Goal: Transaction & Acquisition: Purchase product/service

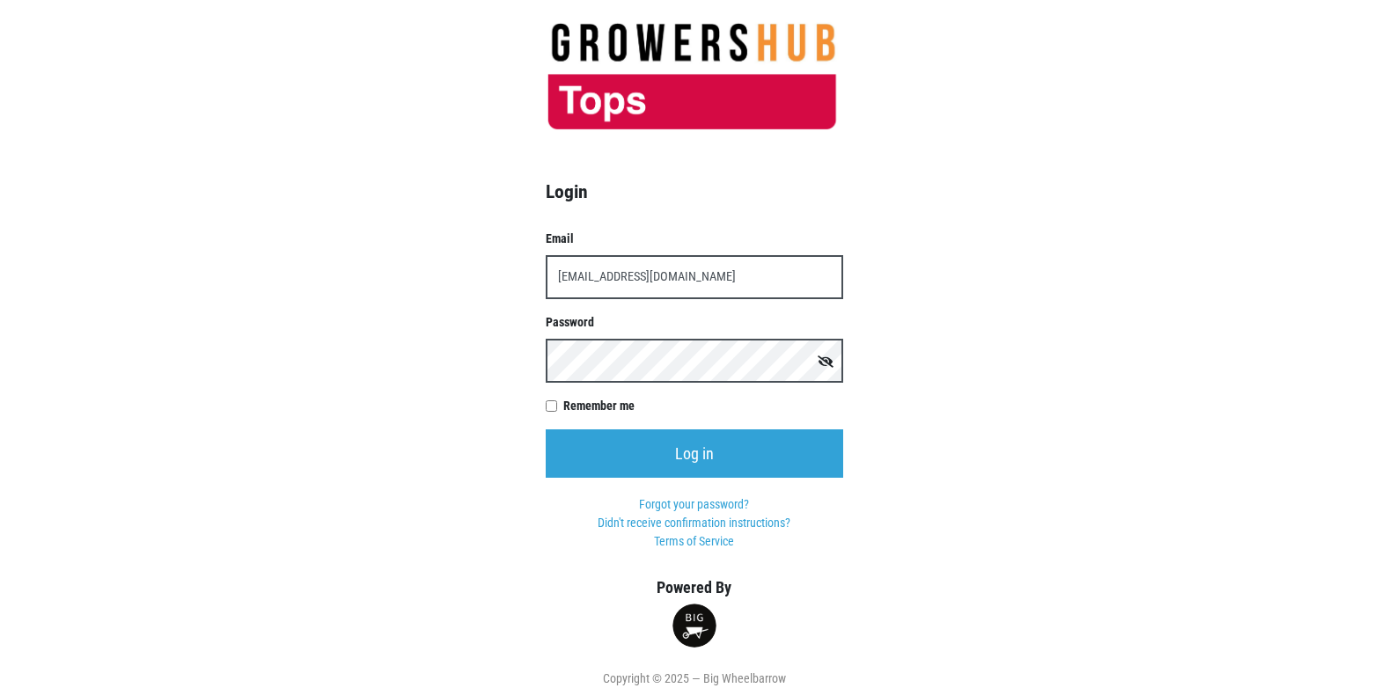
type input "[EMAIL_ADDRESS][DOMAIN_NAME]"
click at [546, 429] on input "Log in" at bounding box center [694, 453] width 297 height 48
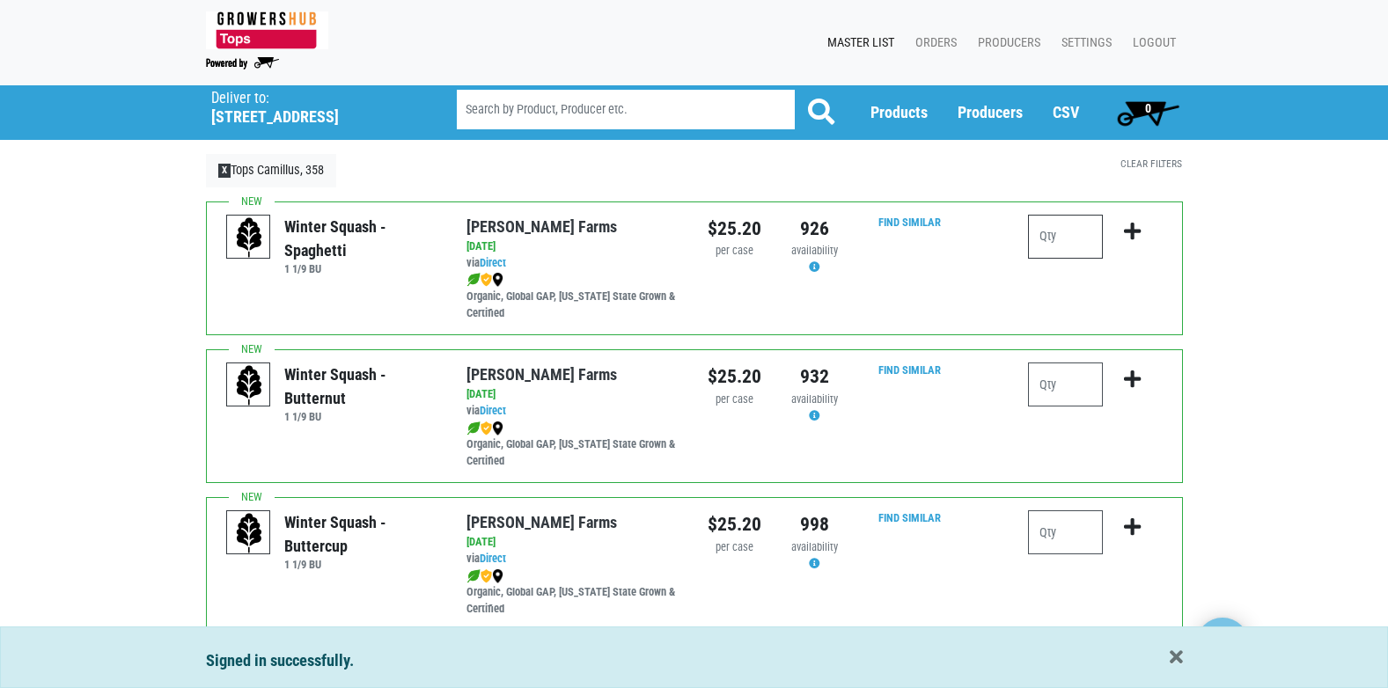
click at [1047, 242] on input "number" at bounding box center [1065, 237] width 75 height 44
type input "1"
click at [1133, 232] on icon "submit" at bounding box center [1132, 231] width 17 height 19
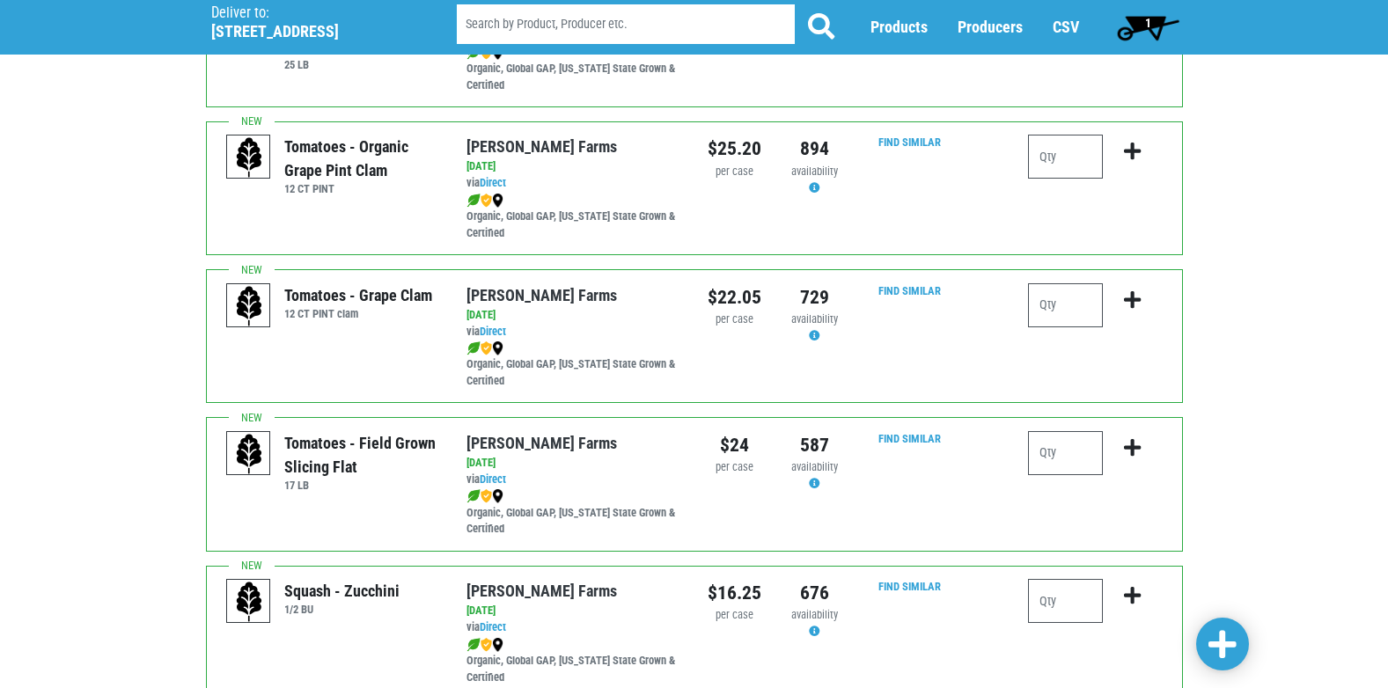
scroll to position [1056, 0]
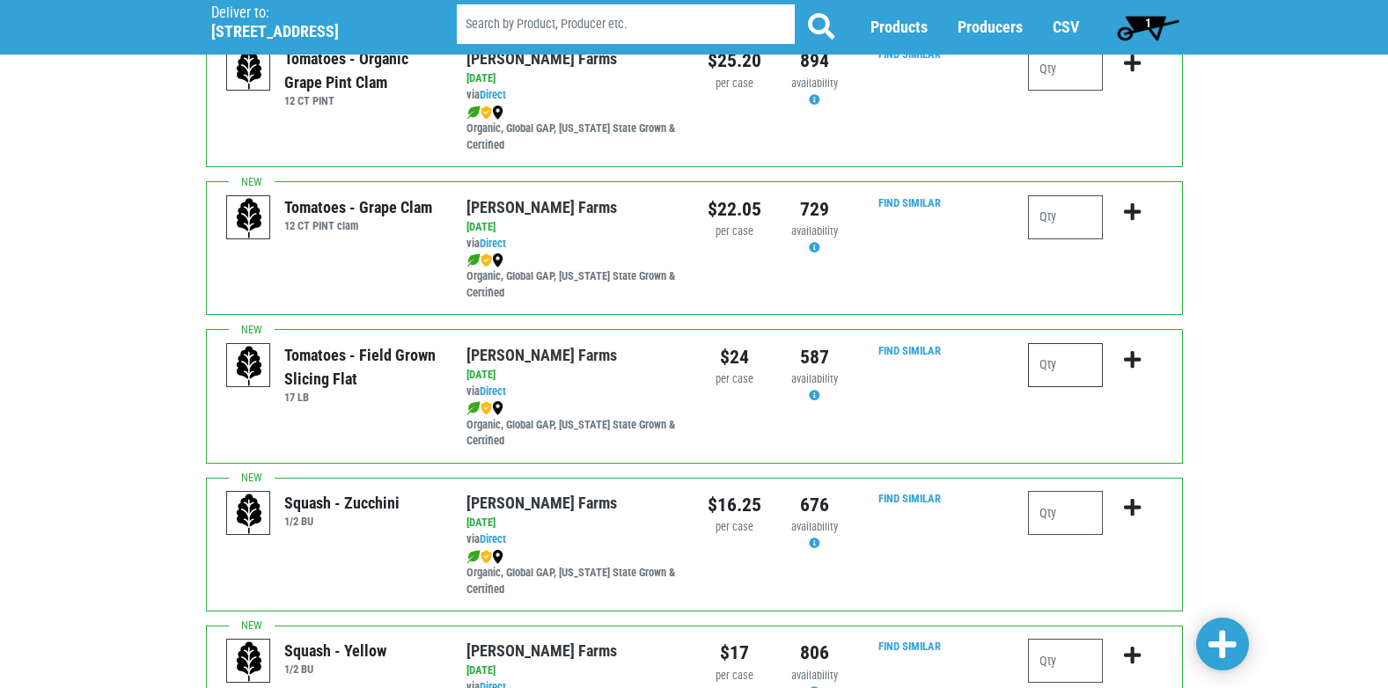
click at [1059, 376] on input "number" at bounding box center [1065, 365] width 75 height 44
type input "1"
click at [1137, 362] on icon "submit" at bounding box center [1132, 359] width 17 height 19
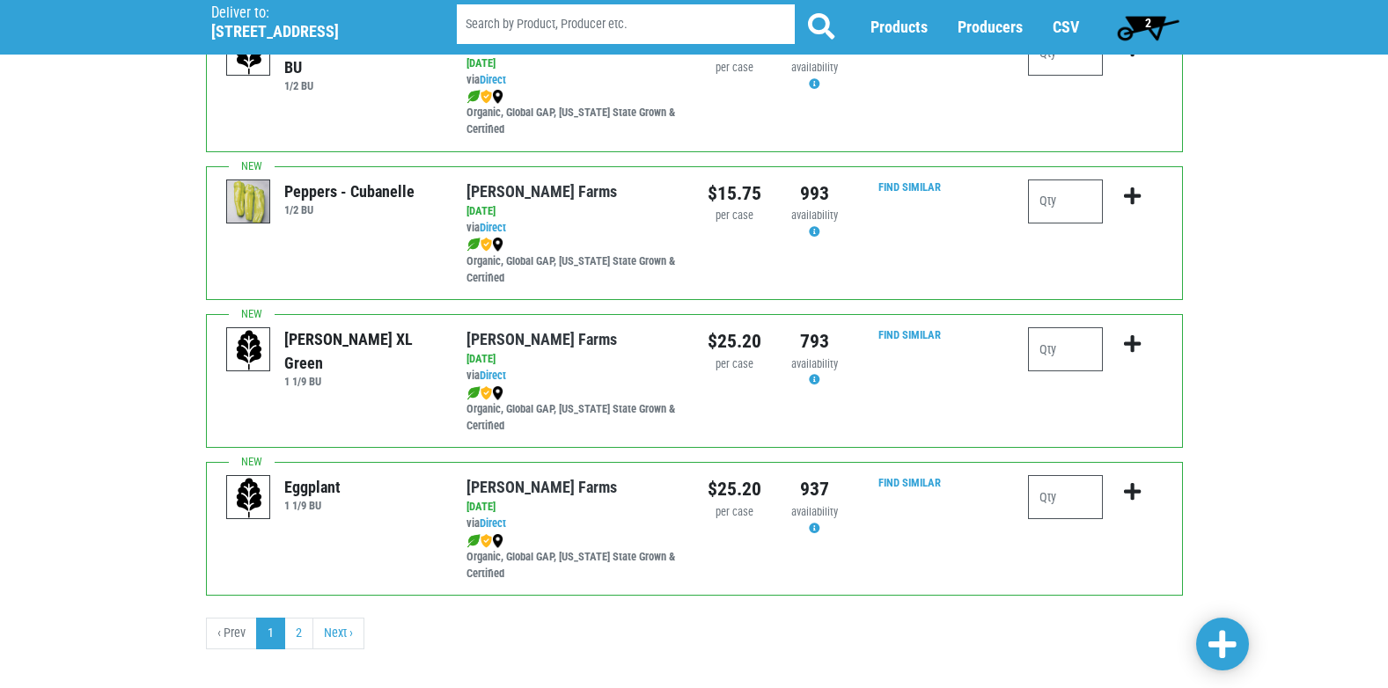
scroll to position [2571, 0]
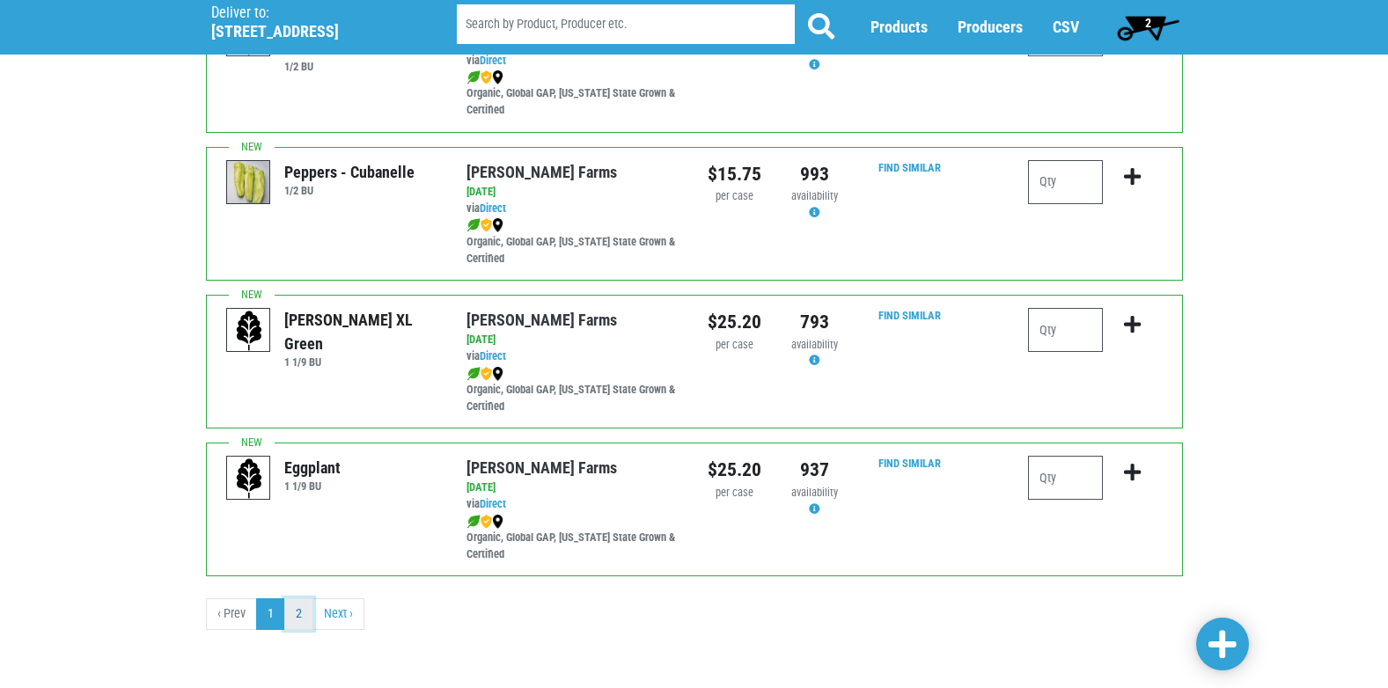
click at [299, 615] on link "2" at bounding box center [298, 614] width 29 height 32
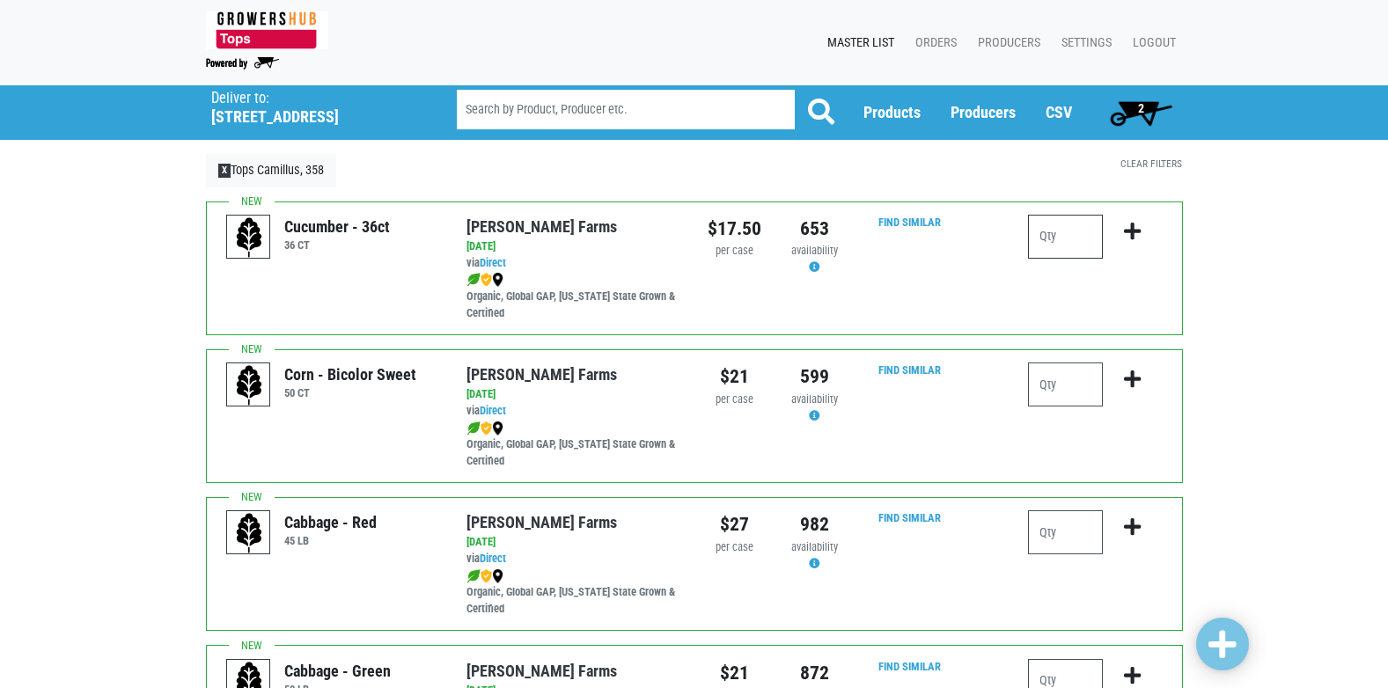
click at [1059, 232] on input "number" at bounding box center [1065, 237] width 75 height 44
type input "1"
click at [1129, 228] on icon "submit" at bounding box center [1132, 231] width 17 height 19
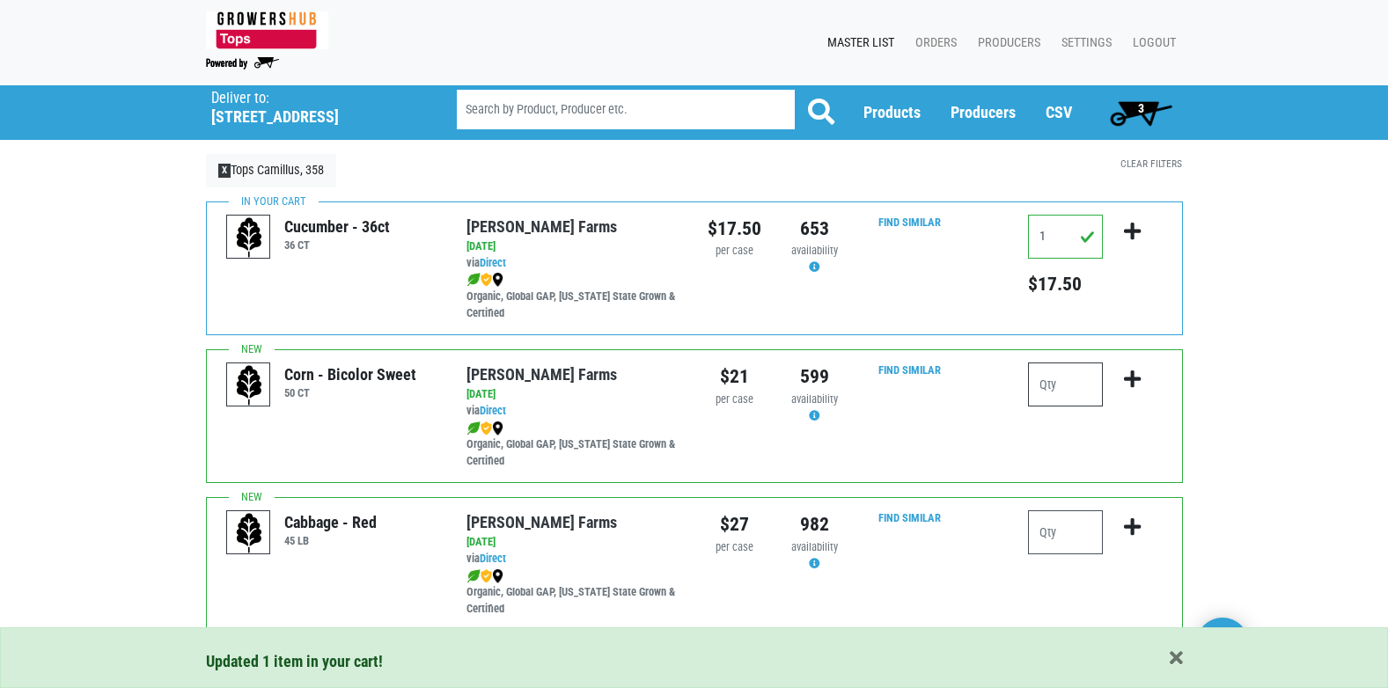
click at [1059, 378] on input "number" at bounding box center [1065, 385] width 75 height 44
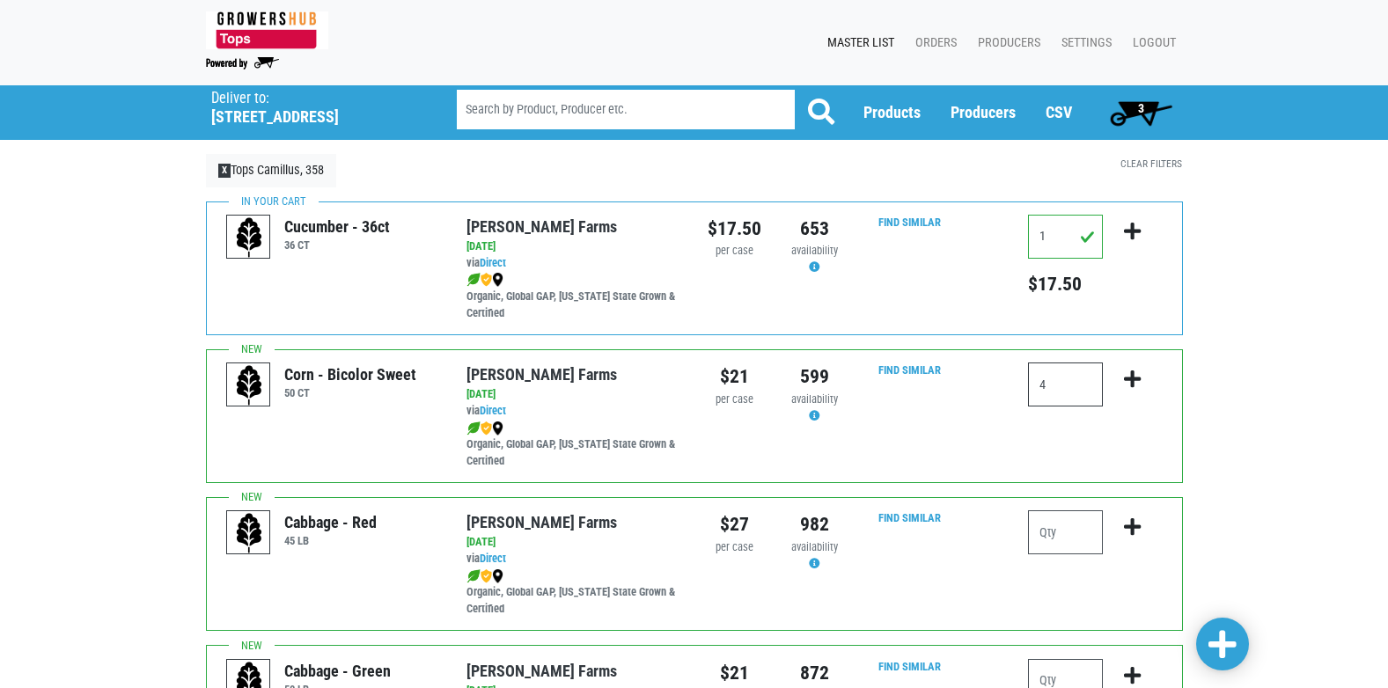
type input "4"
click at [1130, 377] on icon "submit" at bounding box center [1132, 379] width 17 height 19
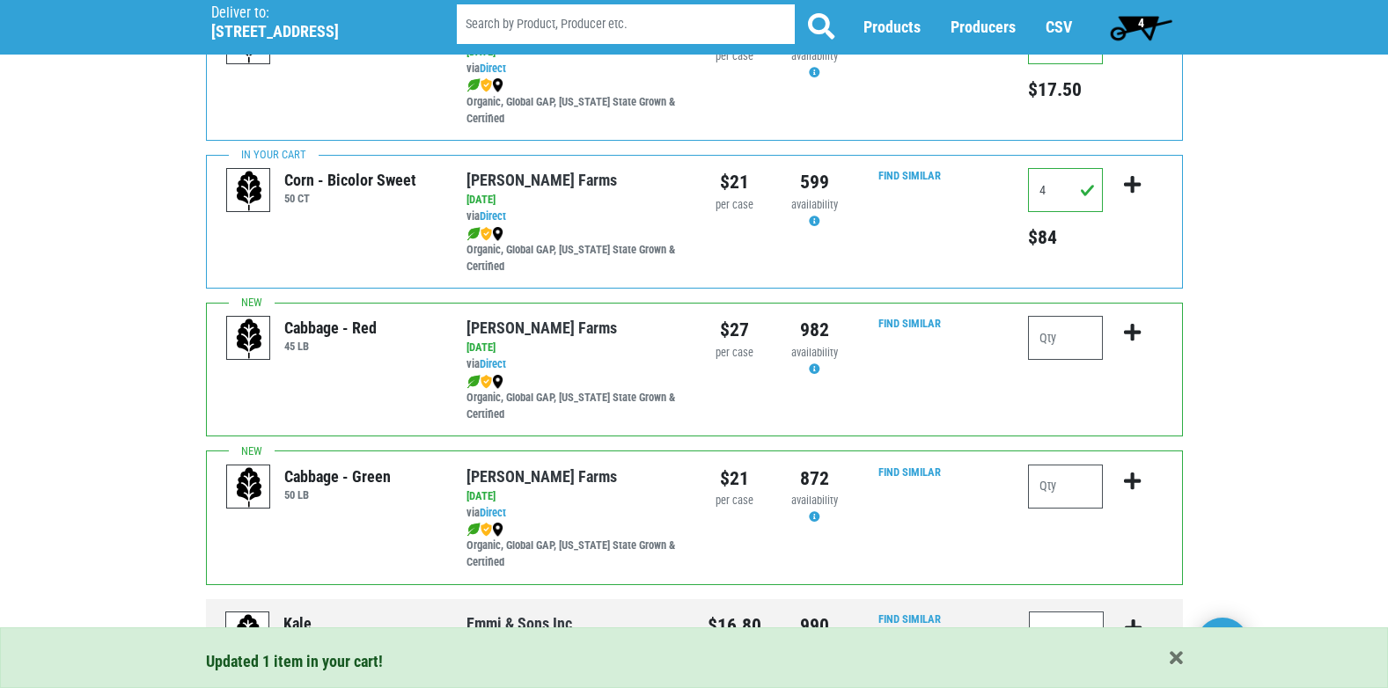
scroll to position [264, 0]
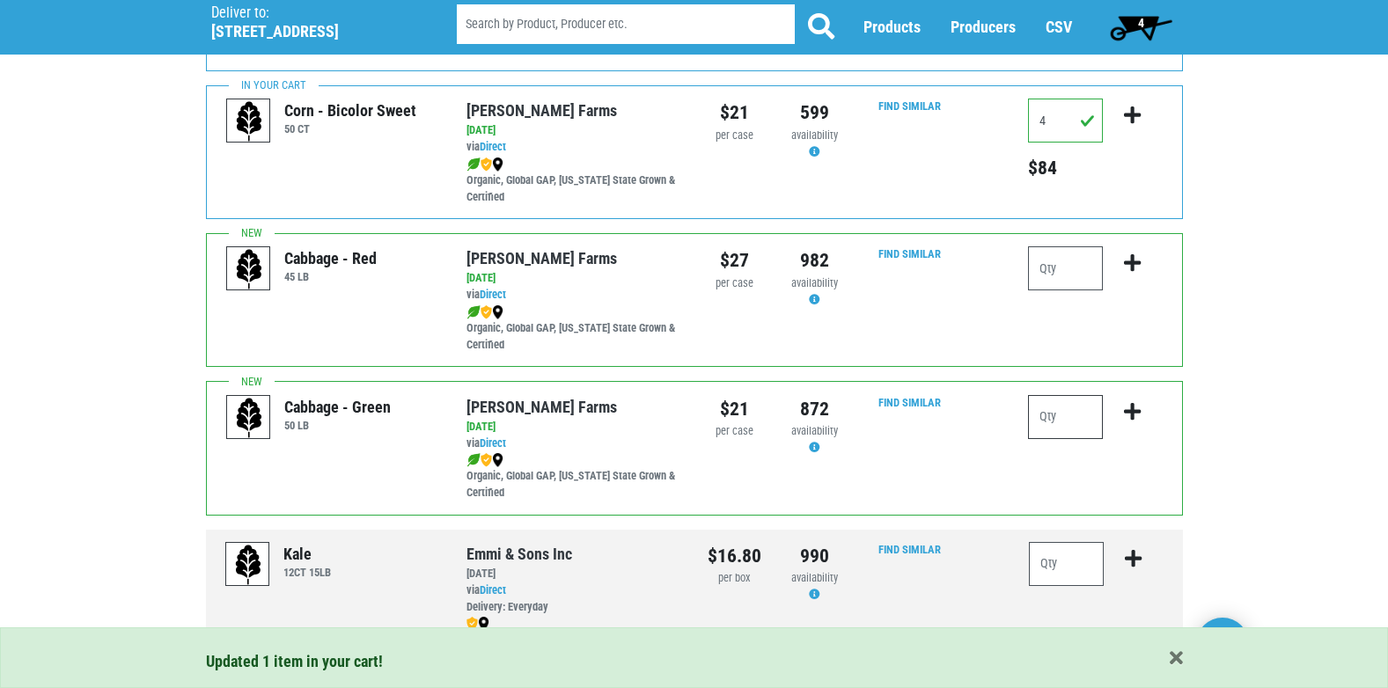
click at [1041, 421] on input "number" at bounding box center [1065, 417] width 75 height 44
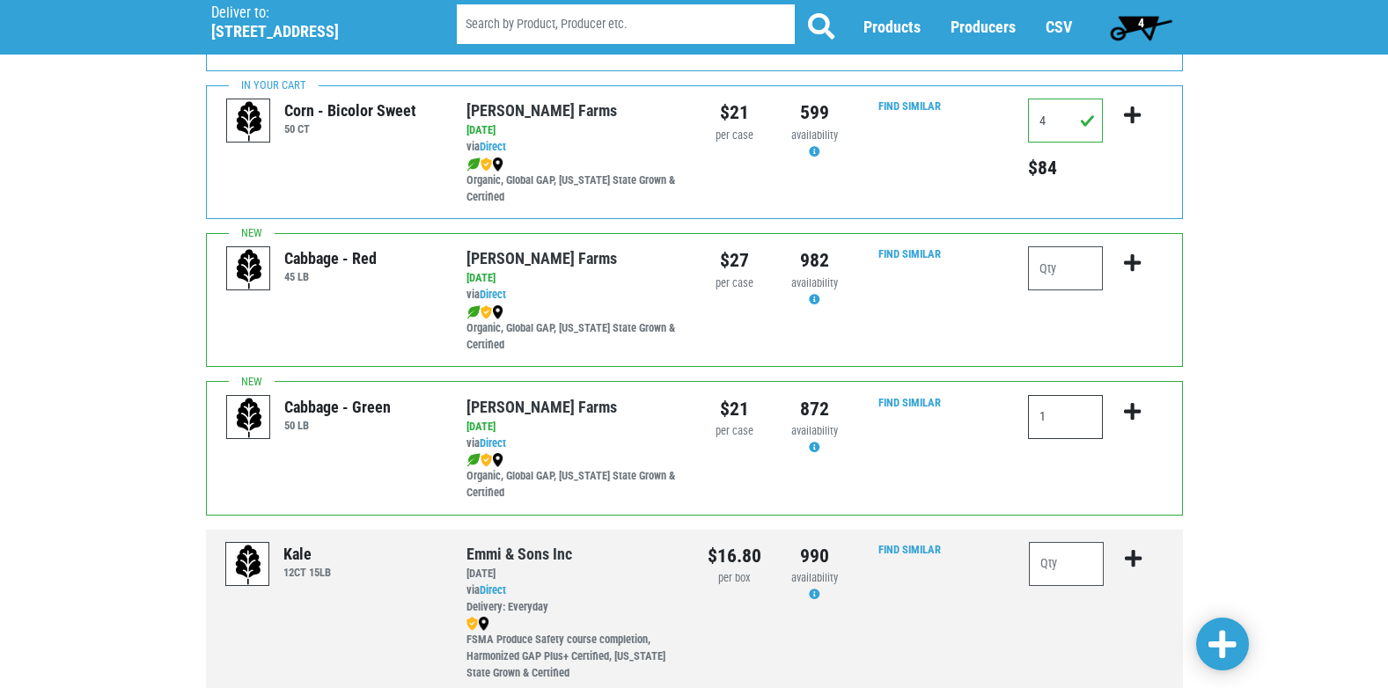
type input "1"
click at [1131, 411] on icon "submit" at bounding box center [1132, 411] width 17 height 19
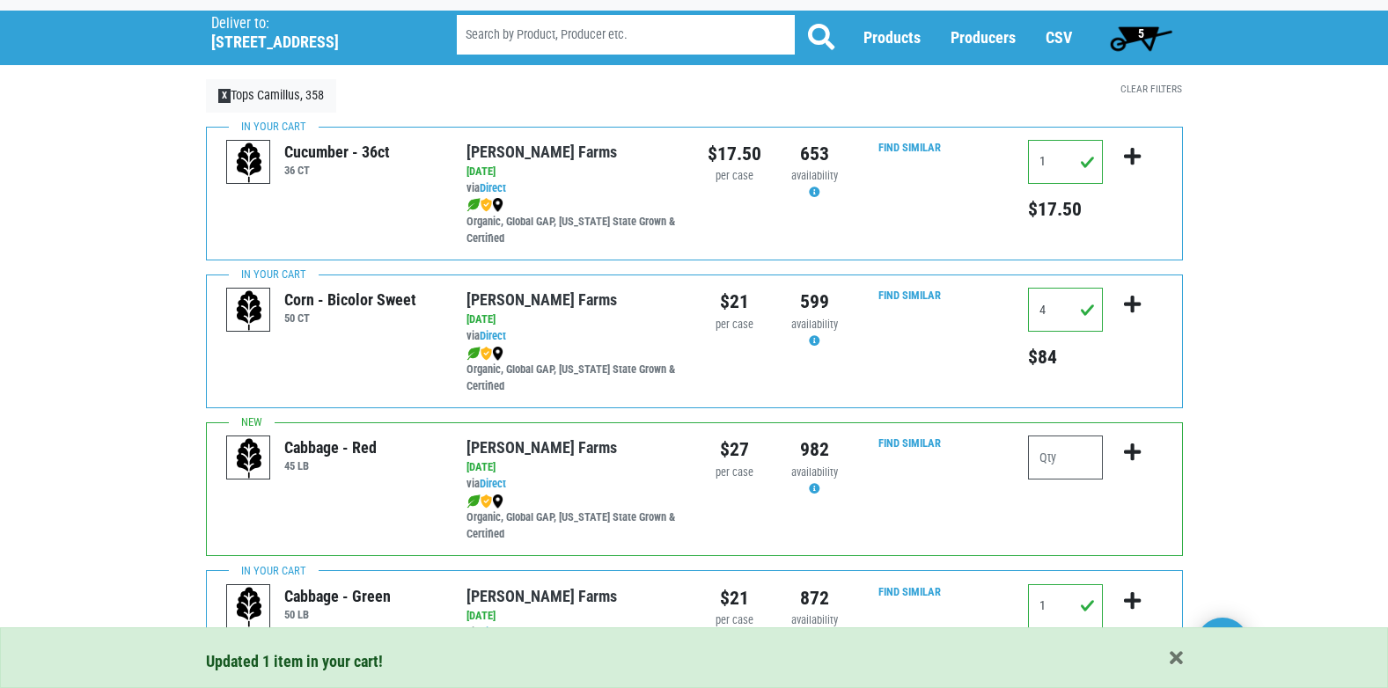
scroll to position [0, 0]
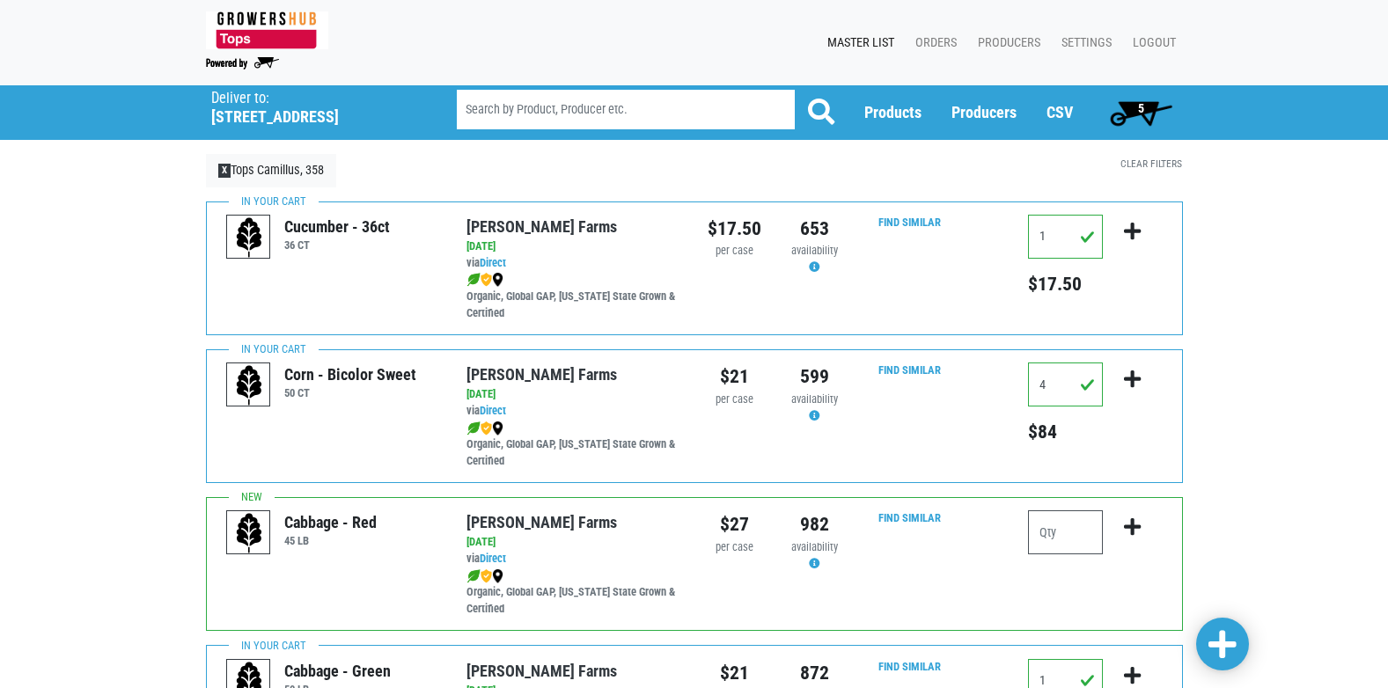
click at [1140, 108] on span "5" at bounding box center [1141, 108] width 6 height 14
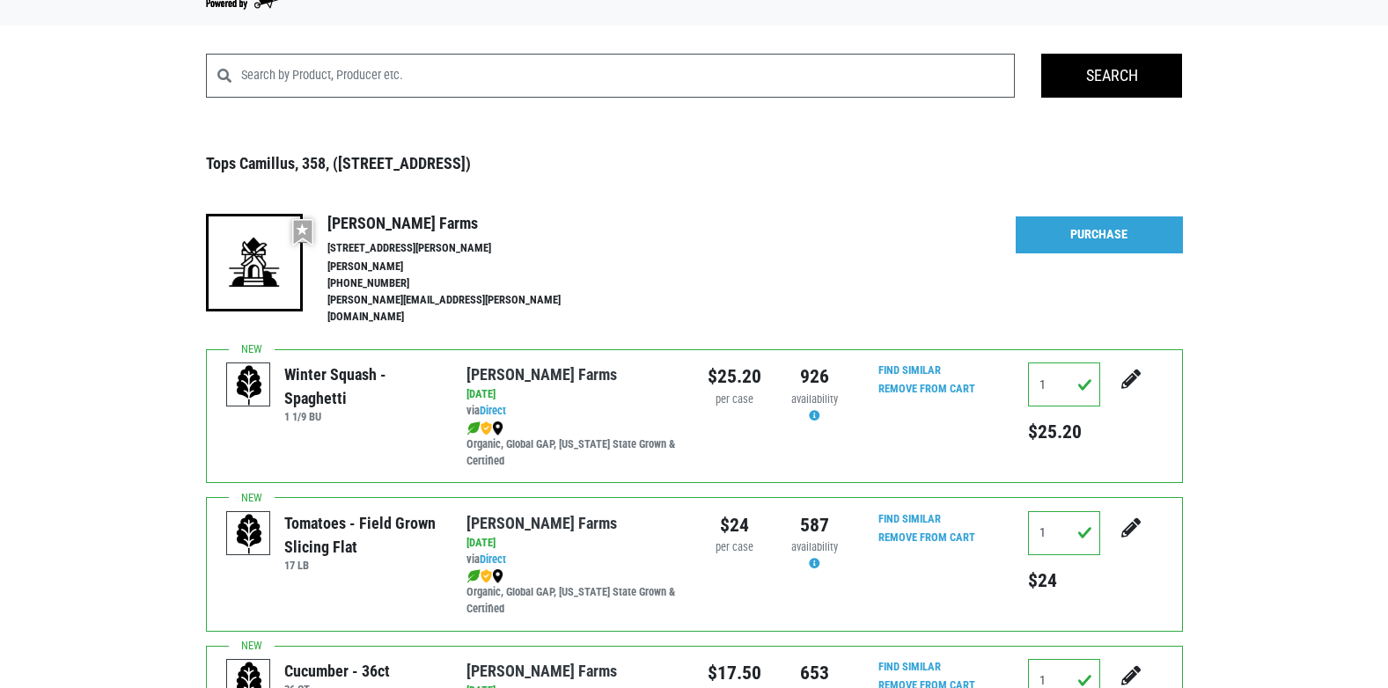
scroll to position [59, 0]
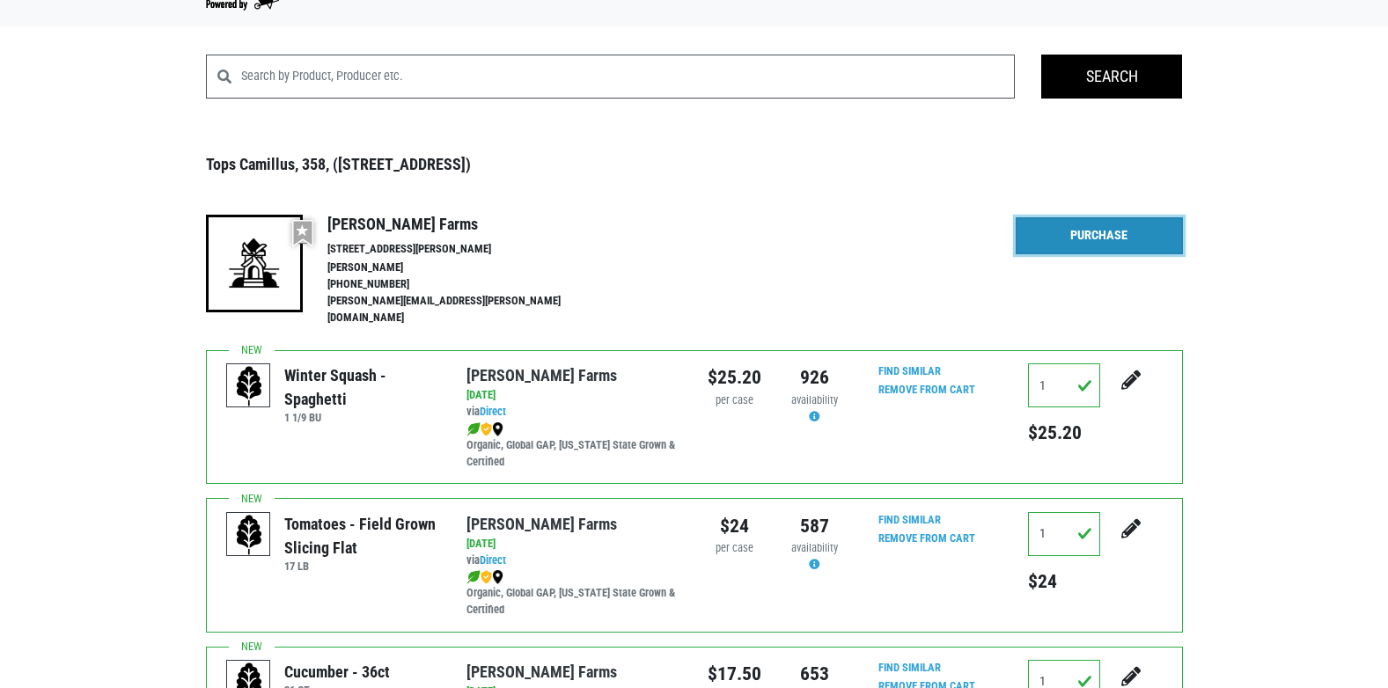
click at [1081, 237] on link "Purchase" at bounding box center [1098, 235] width 167 height 37
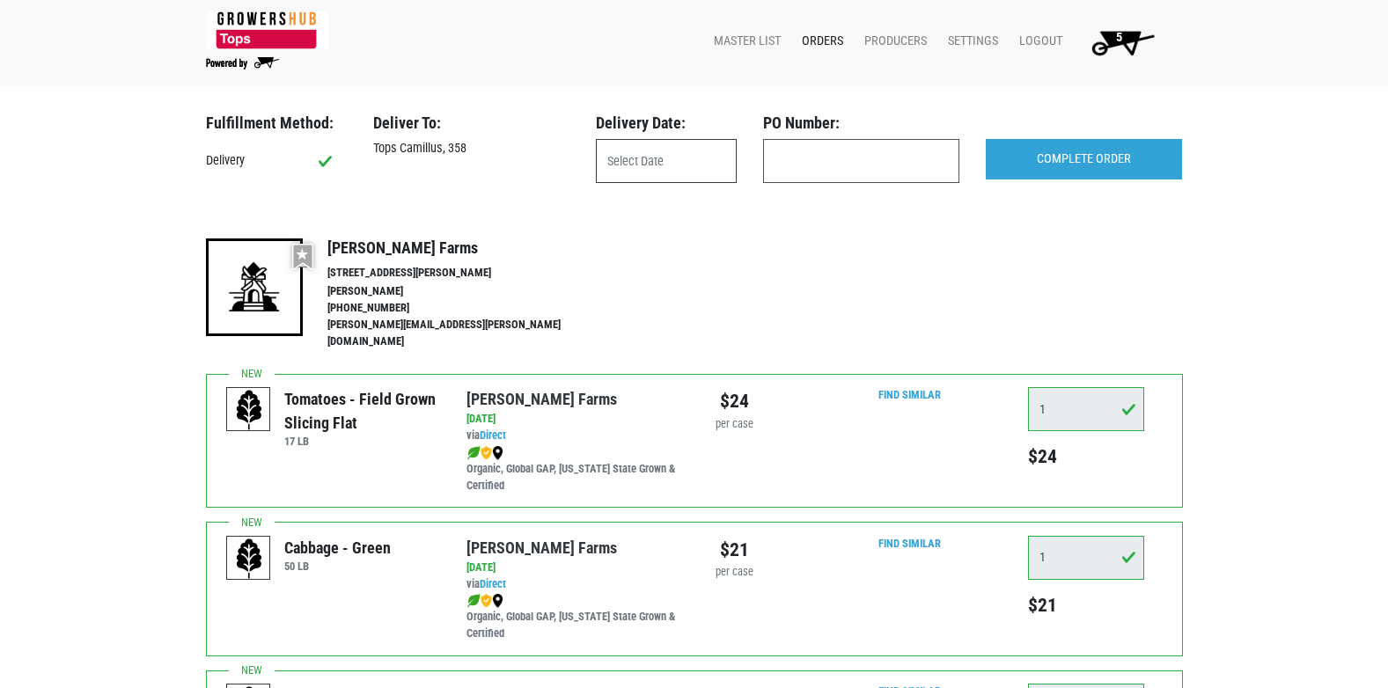
click at [654, 168] on input "text" at bounding box center [666, 161] width 141 height 44
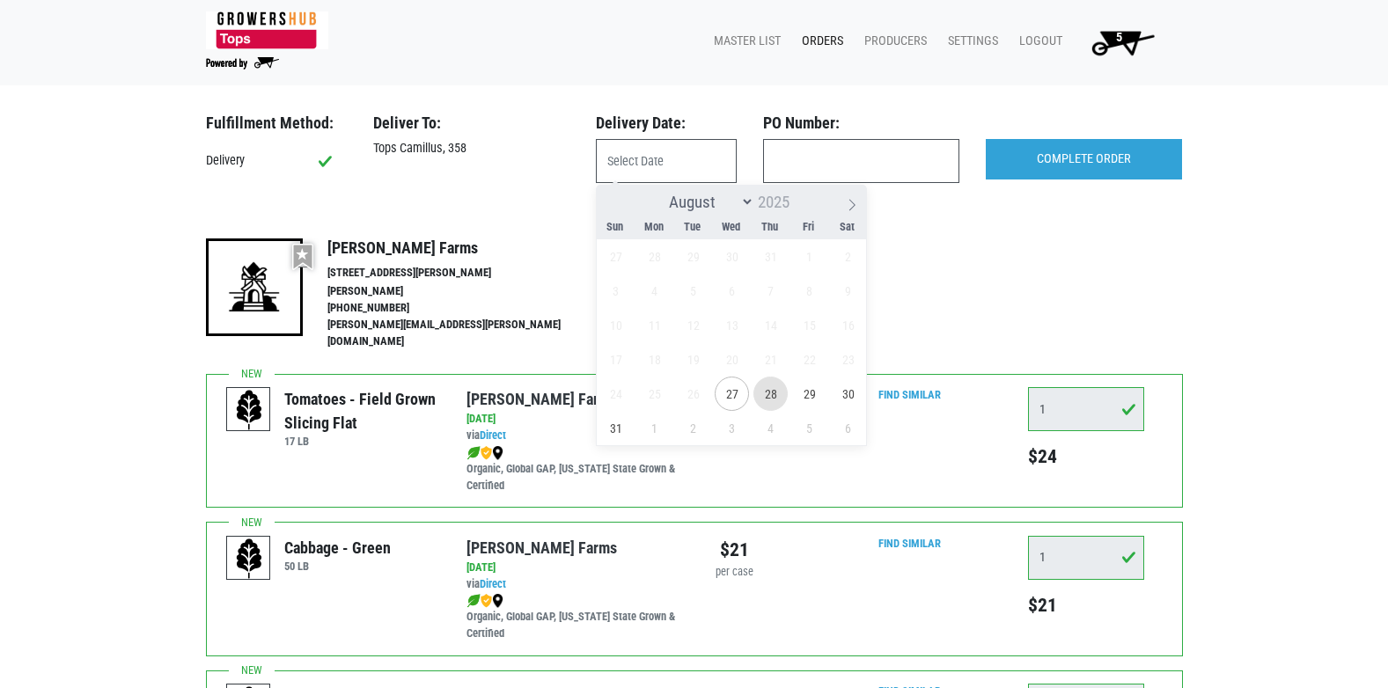
click at [771, 394] on span "28" at bounding box center [770, 394] width 34 height 34
type input "[DATE]"
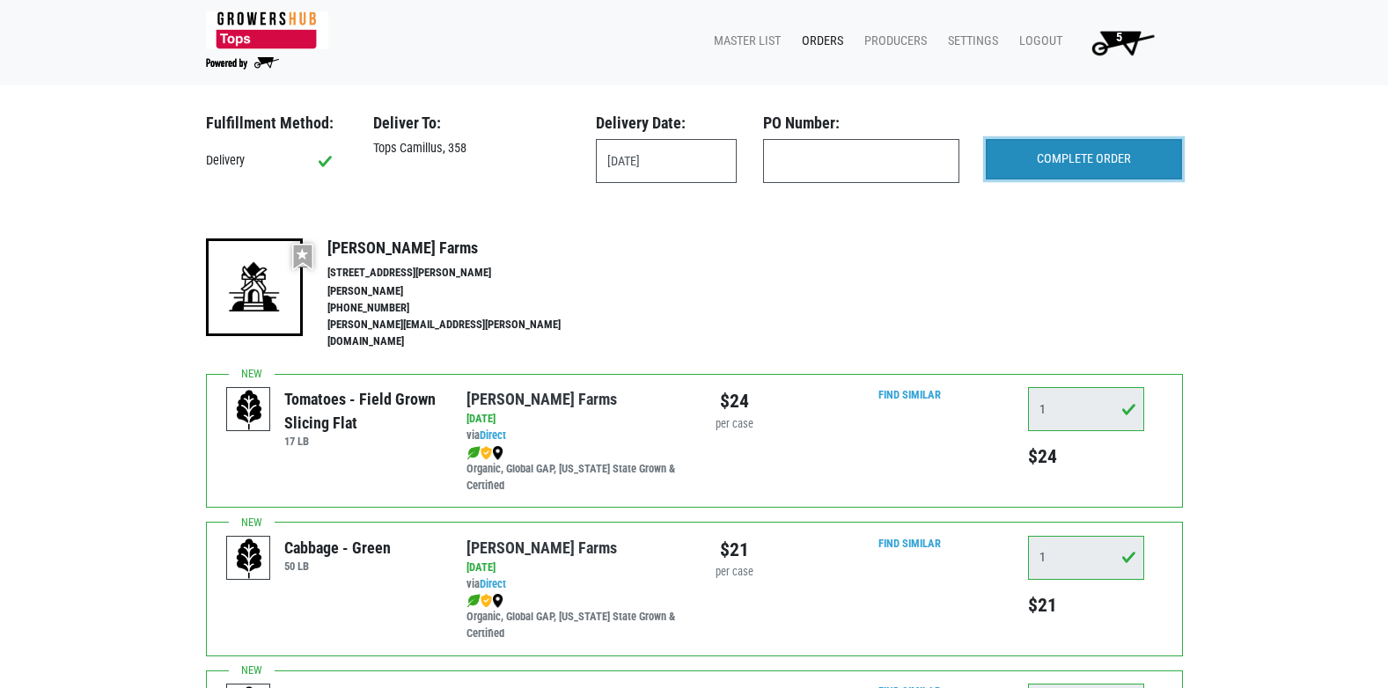
click at [1045, 163] on input "COMPLETE ORDER" at bounding box center [1084, 159] width 196 height 40
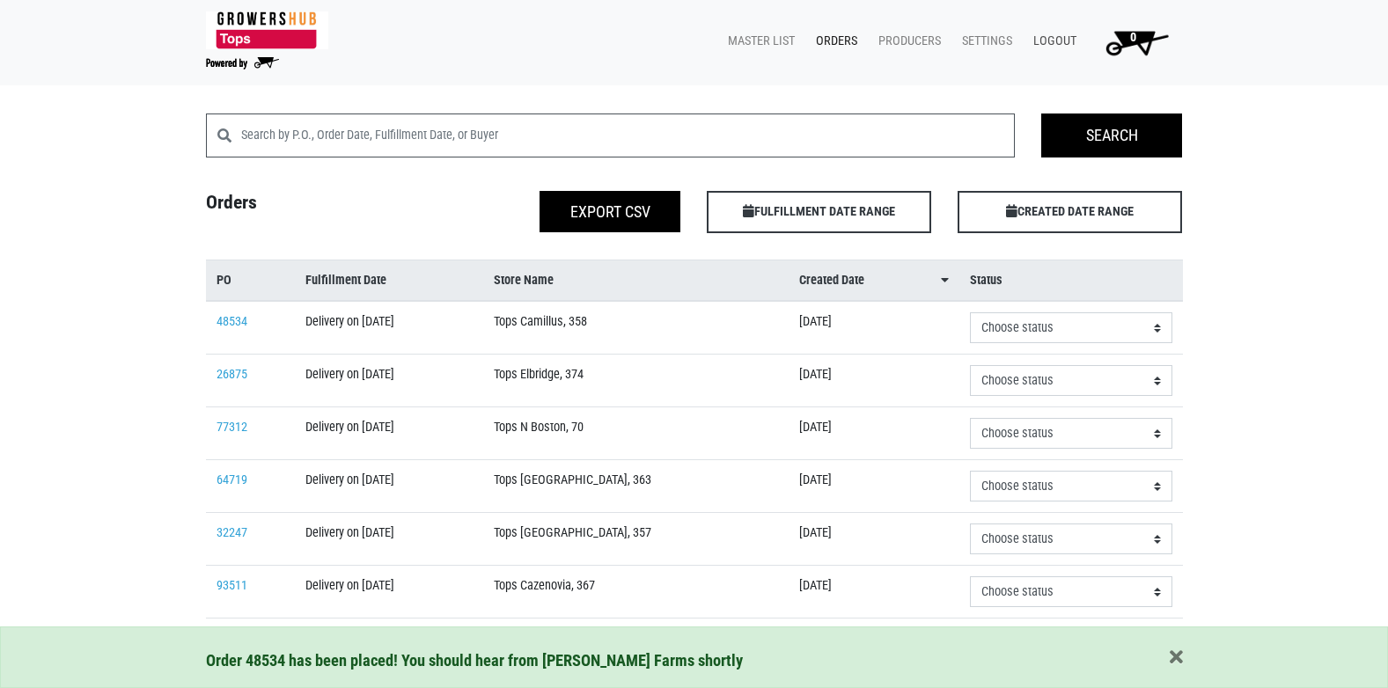
click at [1046, 42] on link "Logout" at bounding box center [1051, 41] width 64 height 33
